Goal: Task Accomplishment & Management: Use online tool/utility

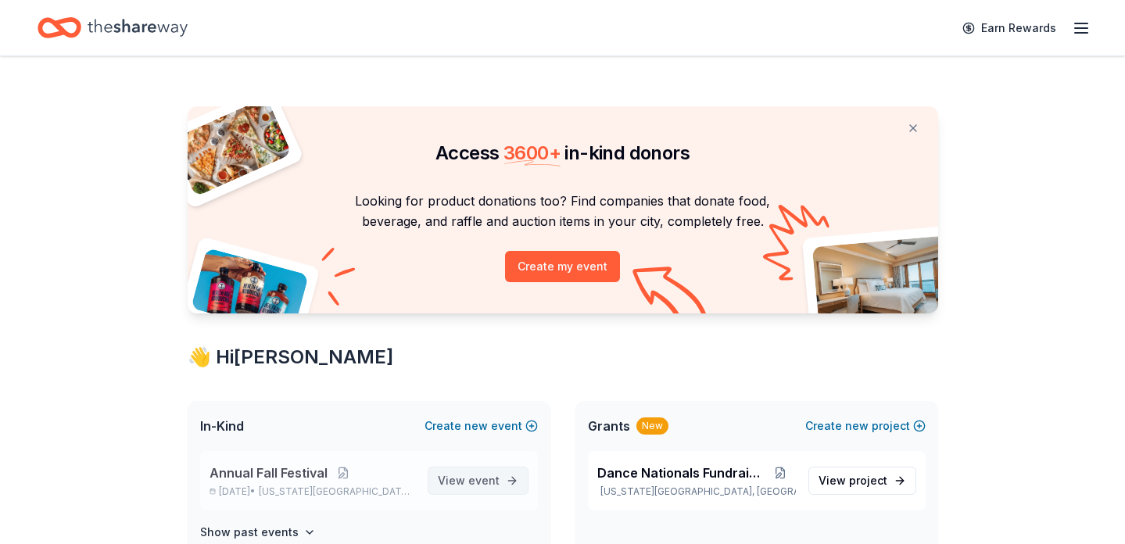
click at [475, 473] on span "View event" at bounding box center [469, 480] width 62 height 19
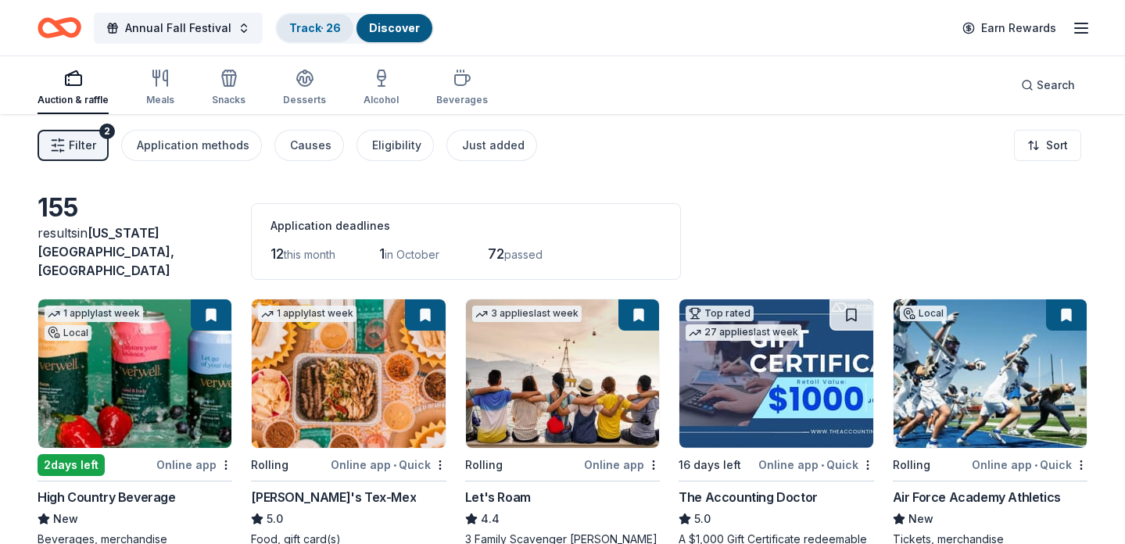
click at [310, 23] on link "Track · 26" at bounding box center [315, 27] width 52 height 13
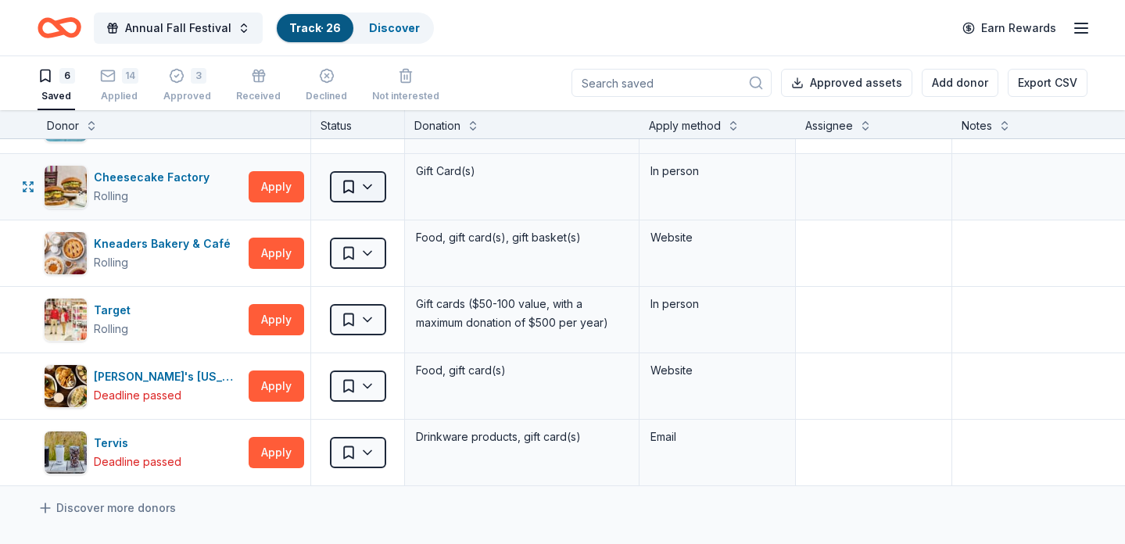
scroll to position [106, 0]
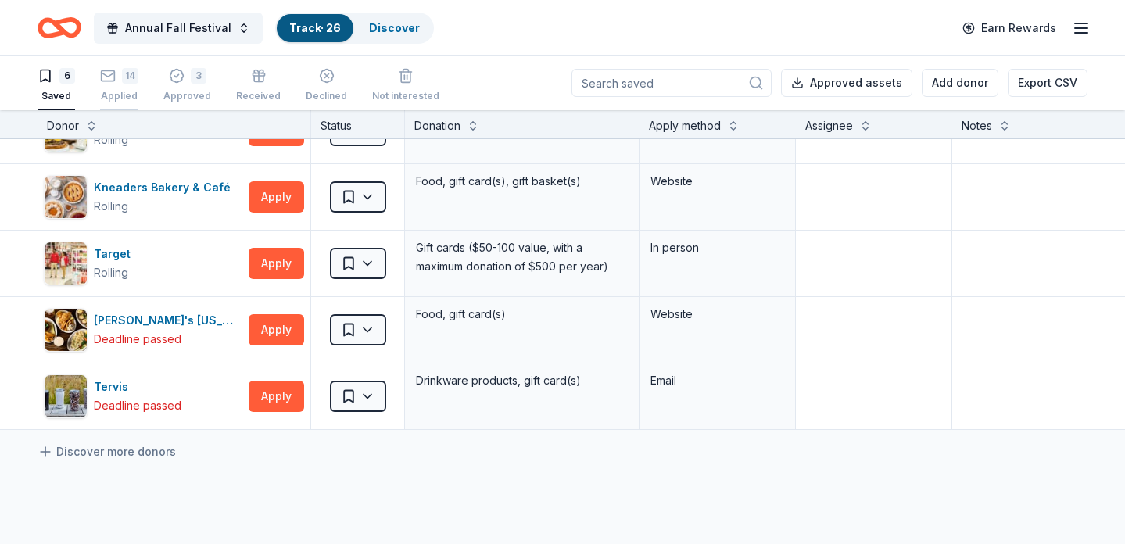
click at [120, 83] on div "14" at bounding box center [119, 76] width 38 height 16
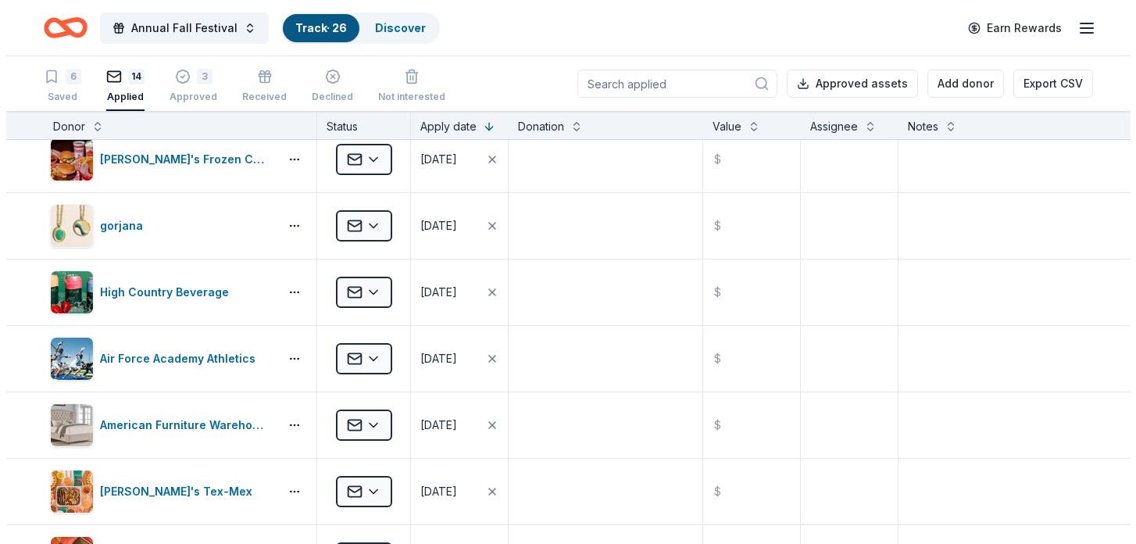
scroll to position [133, 0]
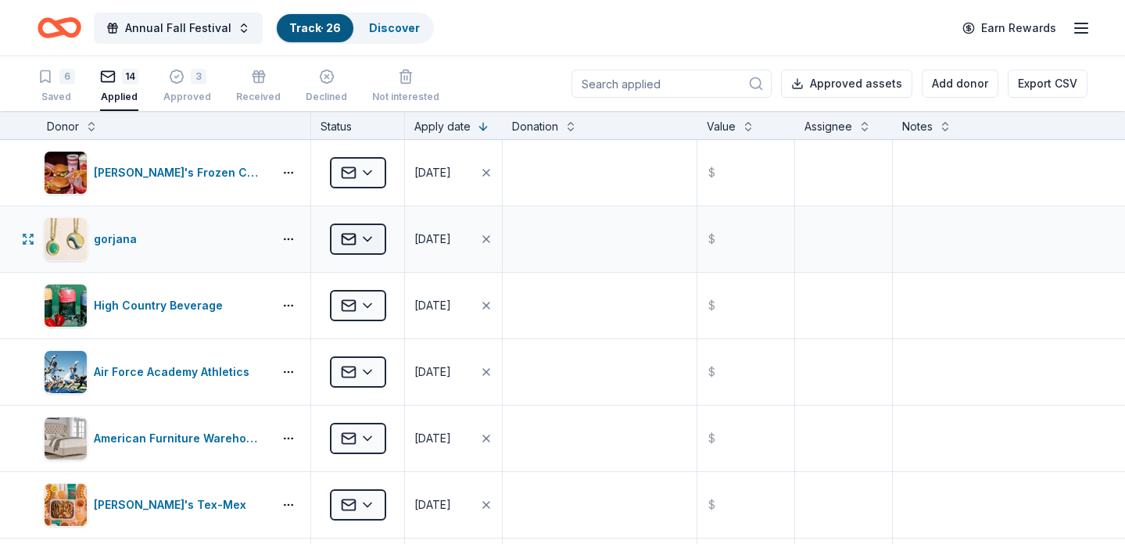
click at [375, 234] on html "Annual Fall Festival Track · 26 Discover Earn Rewards 6 Saved 14 Applied 3 Appr…" at bounding box center [562, 272] width 1125 height 544
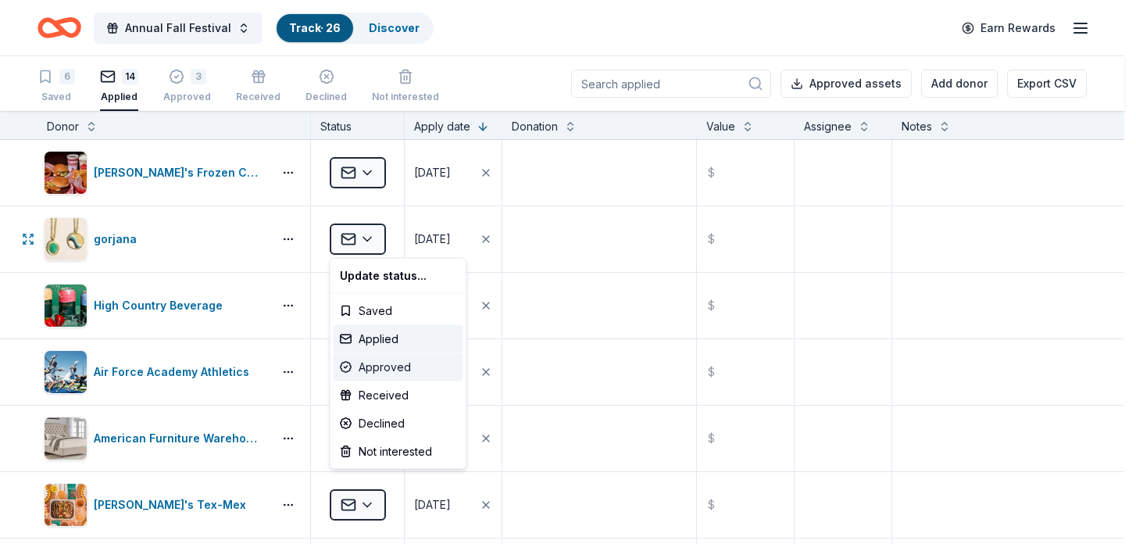
click at [376, 363] on div "Approved" at bounding box center [399, 367] width 130 height 28
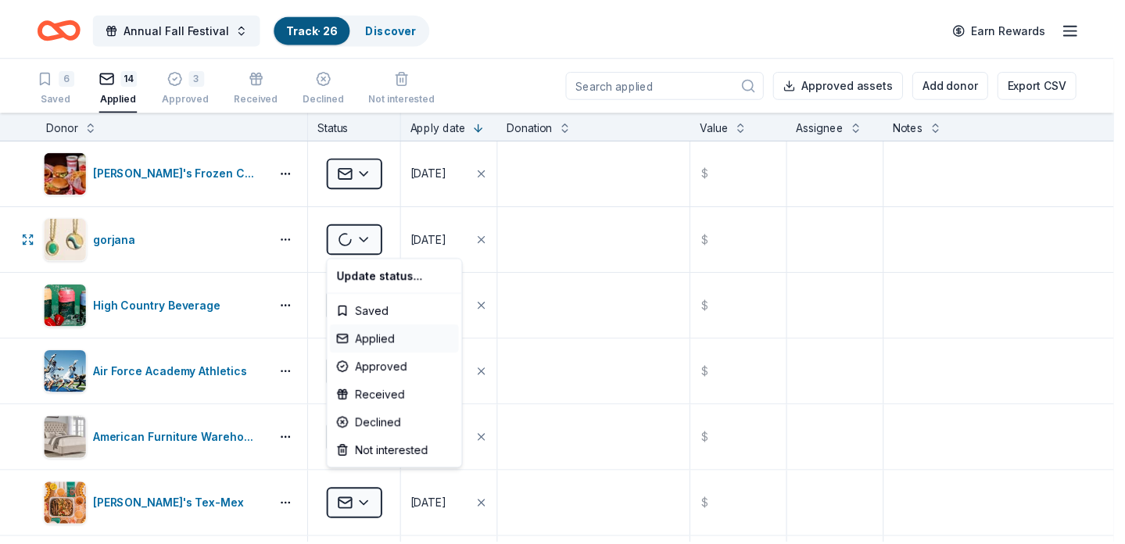
scroll to position [66, 0]
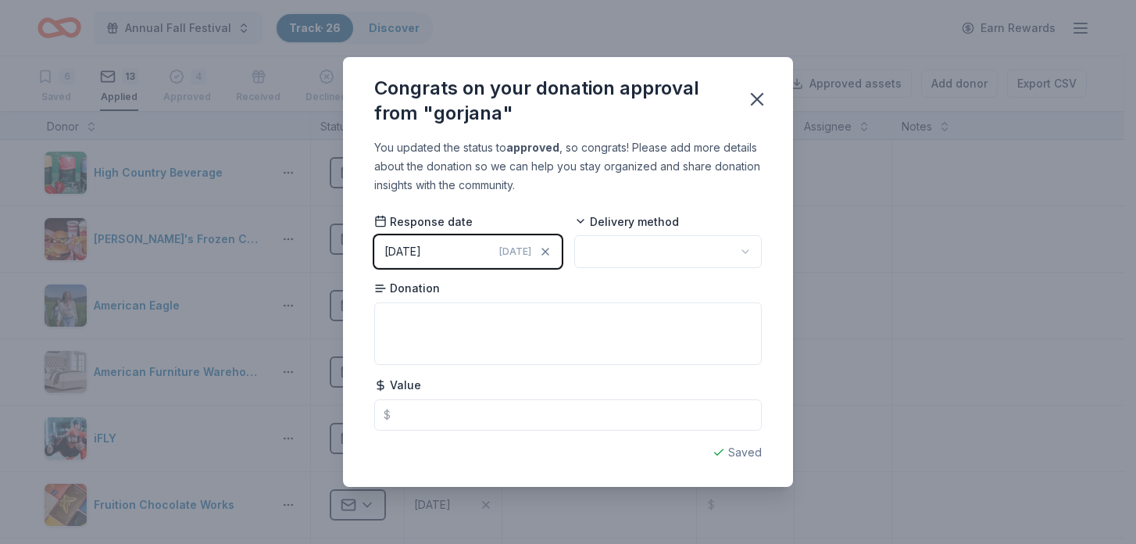
click at [599, 252] on html "Annual Fall Festival Track · 26 Discover Earn Rewards 6 Saved 13 Applied 4 Appr…" at bounding box center [568, 272] width 1136 height 544
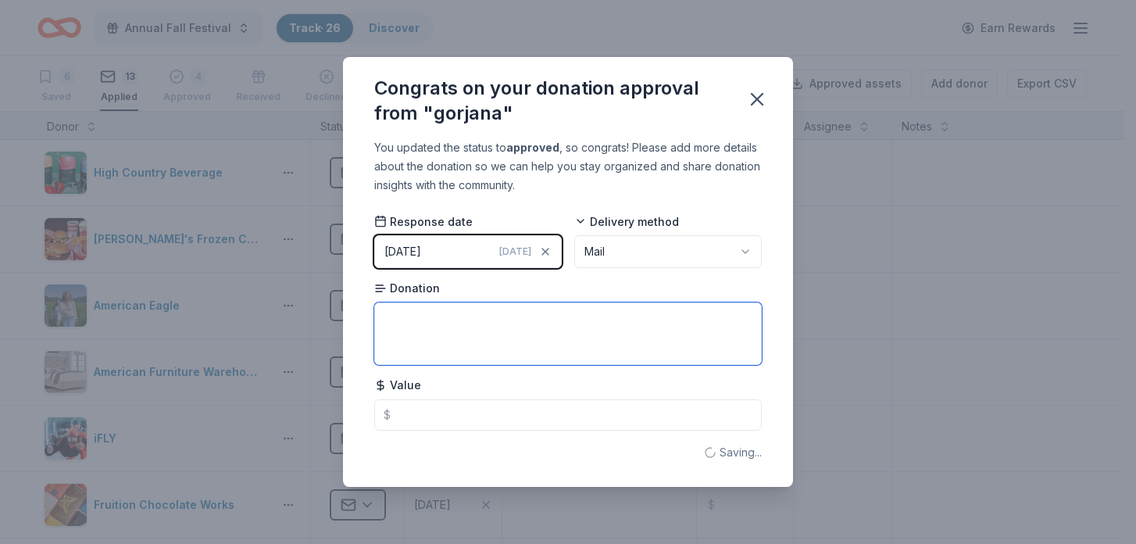
click at [523, 328] on textarea at bounding box center [568, 333] width 388 height 63
type textarea "$"
type textarea "Gift Card"
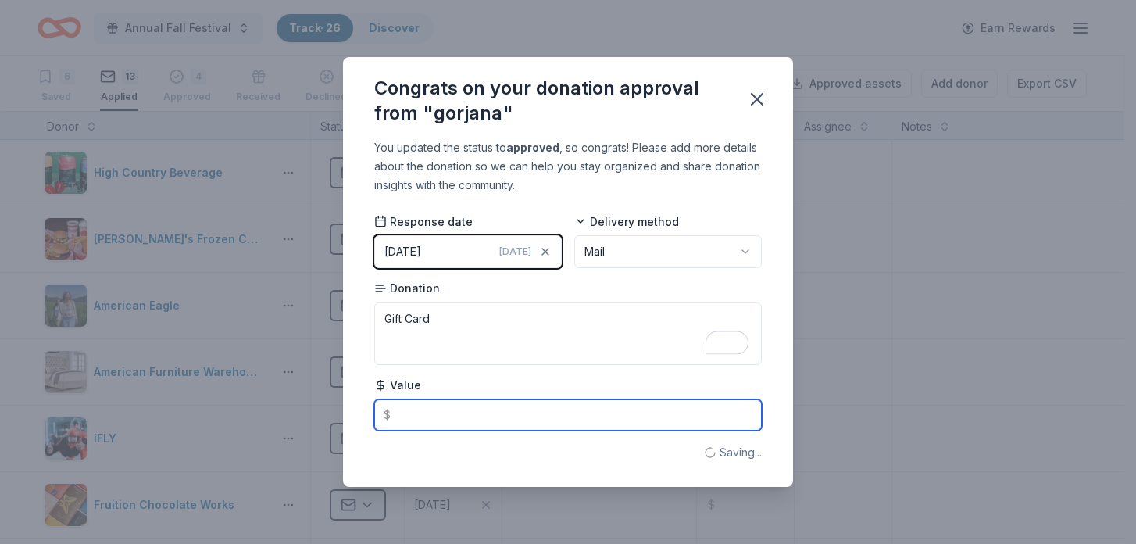
click at [481, 417] on input "text" at bounding box center [568, 414] width 388 height 31
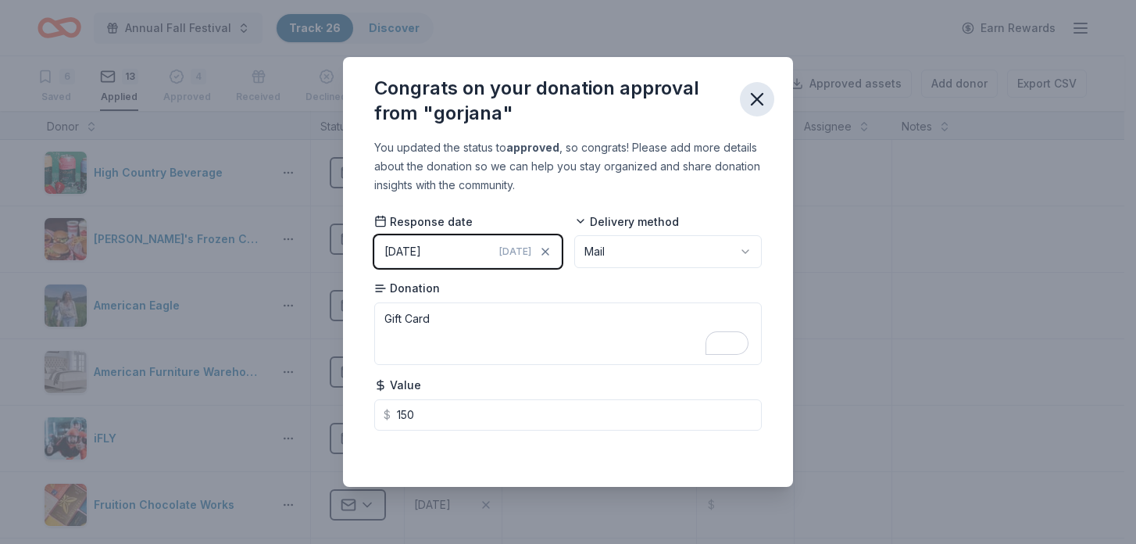
type input "150.00"
click at [754, 102] on icon "button" at bounding box center [757, 99] width 11 height 11
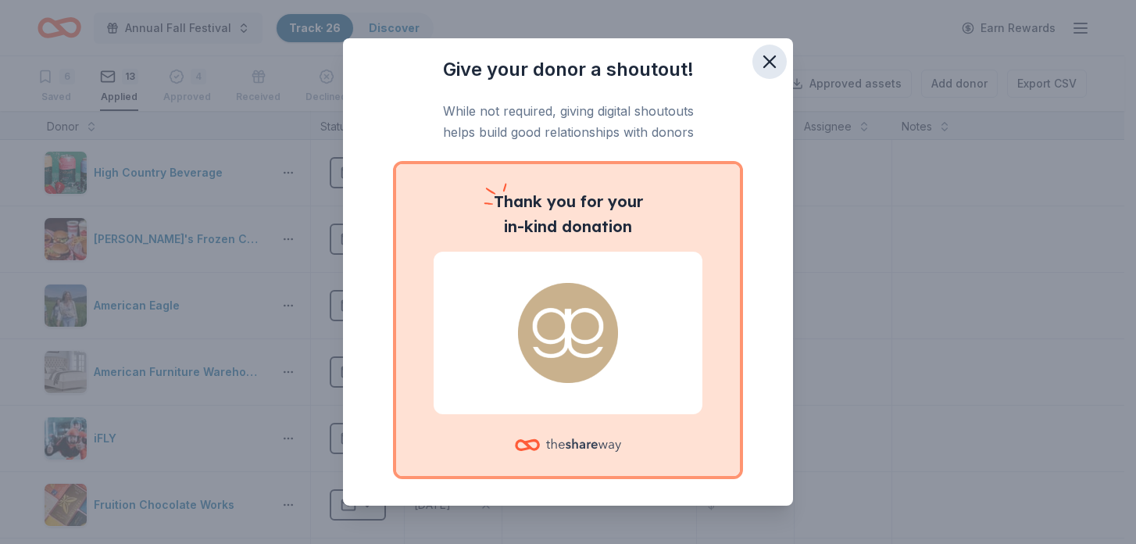
click at [764, 64] on icon "button" at bounding box center [769, 61] width 11 height 11
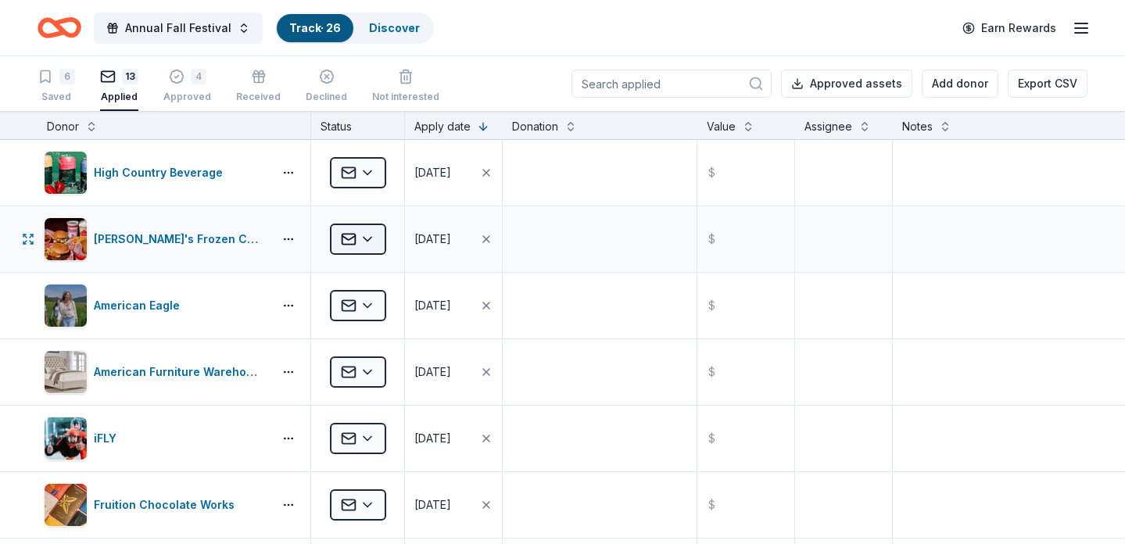
click at [374, 245] on html "Annual Fall Festival Track · 26 Discover Earn Rewards 6 Saved 13 Applied 4 Appr…" at bounding box center [562, 272] width 1125 height 544
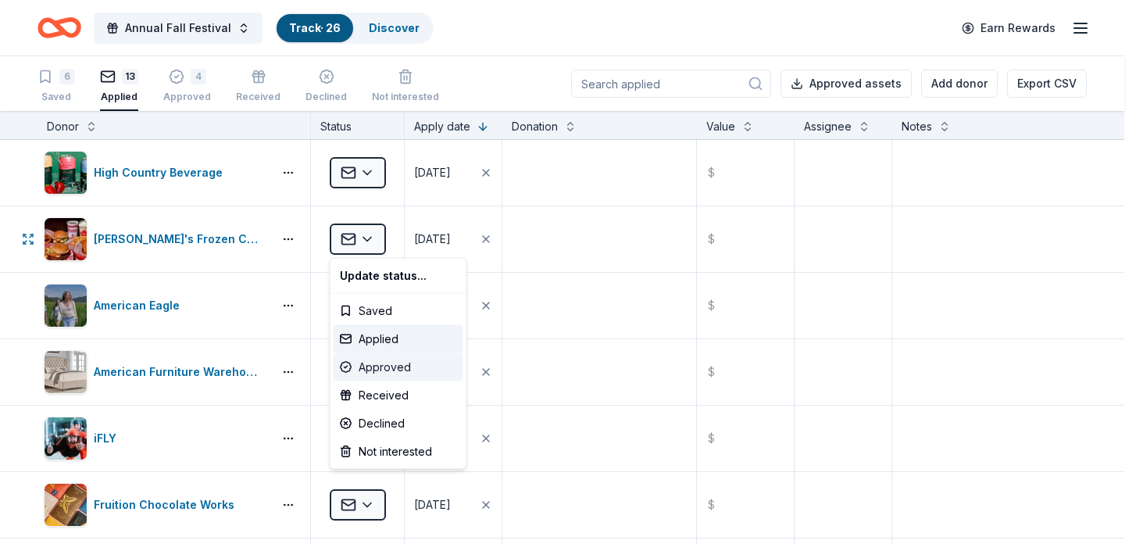
click at [370, 367] on div "Approved" at bounding box center [399, 367] width 130 height 28
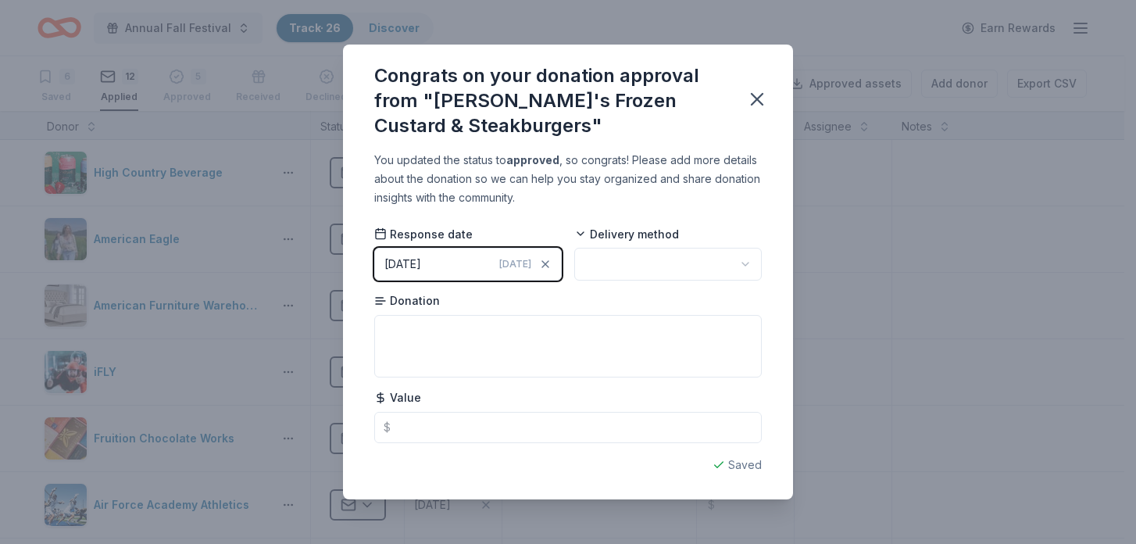
click at [613, 273] on html "Annual Fall Festival Track · 26 Discover Earn Rewards 6 Saved 12 Applied 5 Appr…" at bounding box center [568, 272] width 1136 height 544
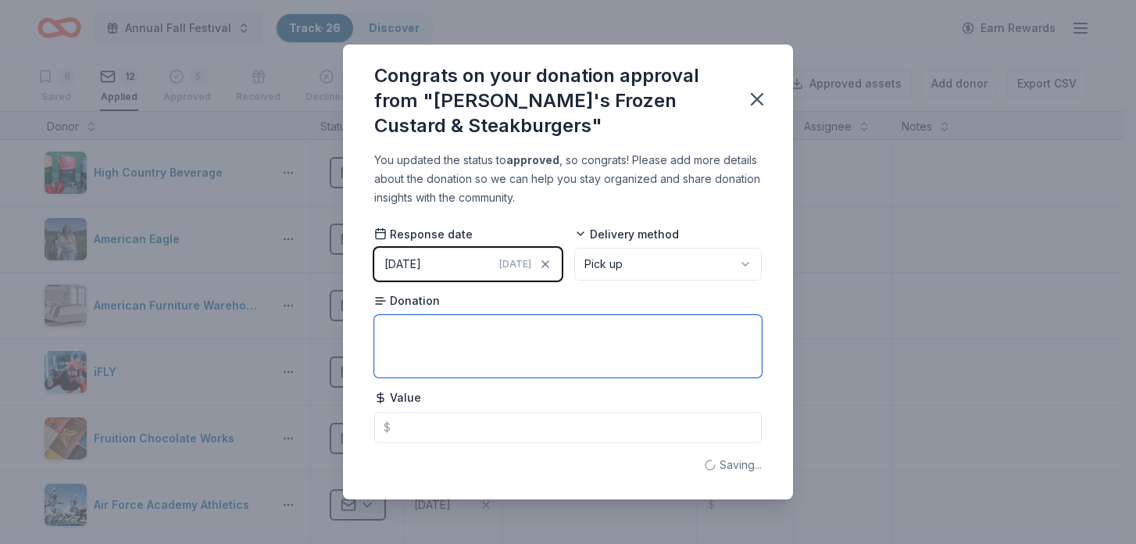
click at [553, 334] on textarea at bounding box center [568, 346] width 388 height 63
type textarea "S"
type textarea "Coupons"
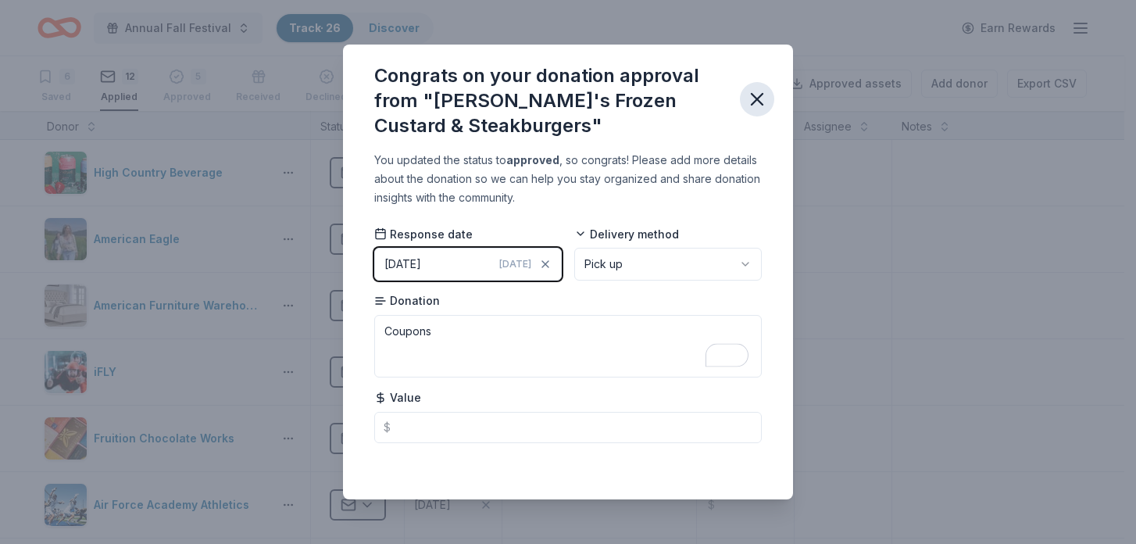
click at [753, 98] on icon "button" at bounding box center [757, 99] width 22 height 22
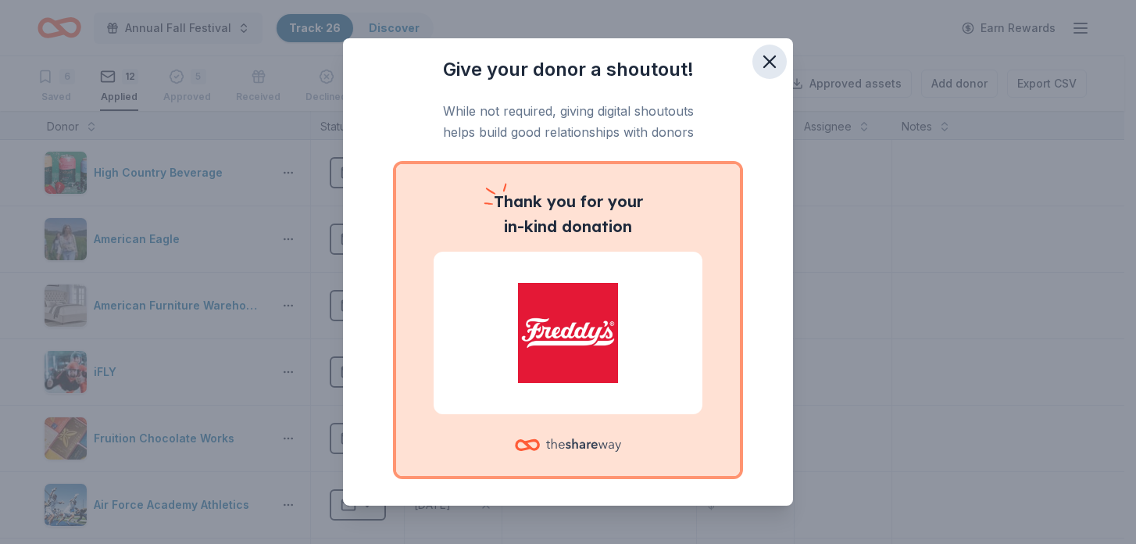
click at [762, 68] on icon "button" at bounding box center [770, 62] width 22 height 22
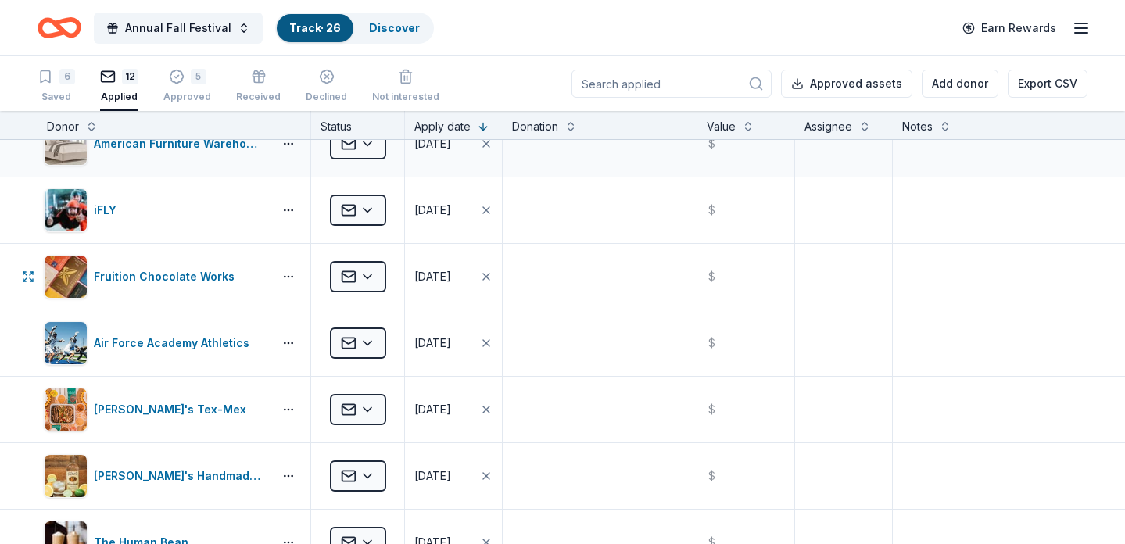
scroll to position [0, 0]
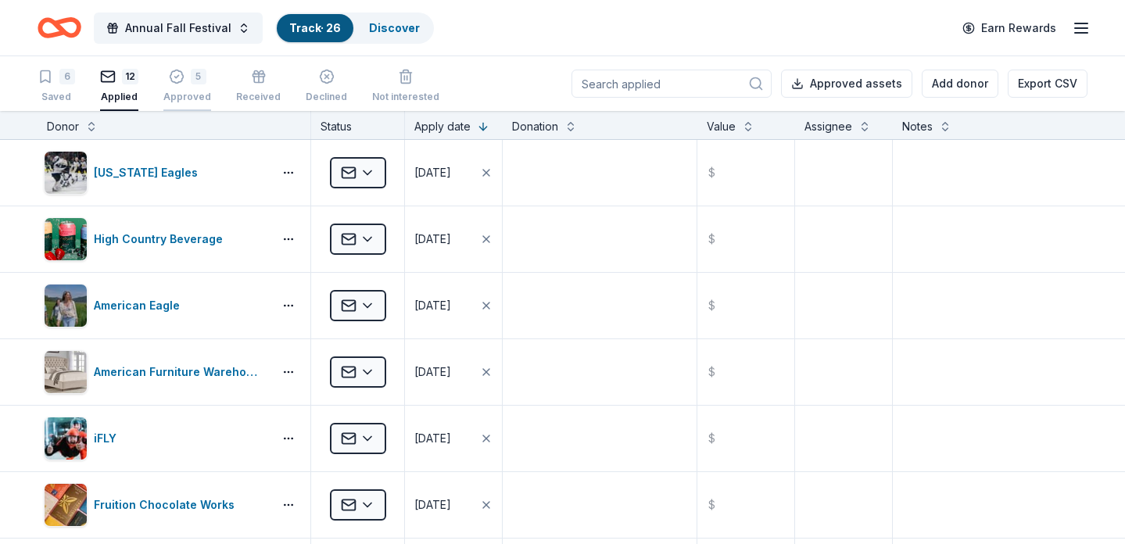
click at [193, 87] on div "5 Approved" at bounding box center [187, 77] width 48 height 34
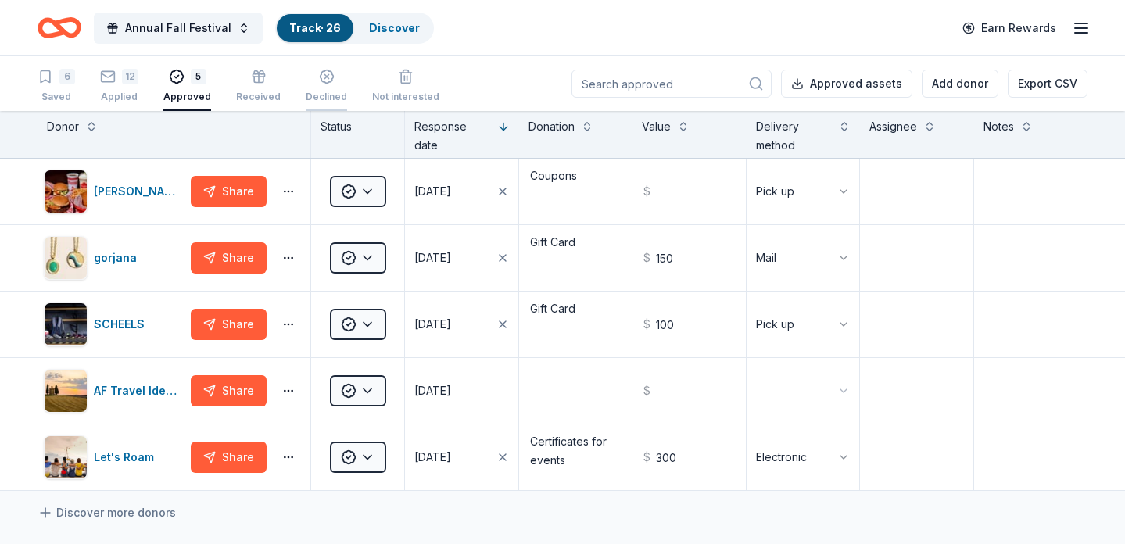
click at [320, 94] on div "Declined" at bounding box center [326, 97] width 41 height 13
